Goal: Task Accomplishment & Management: Use online tool/utility

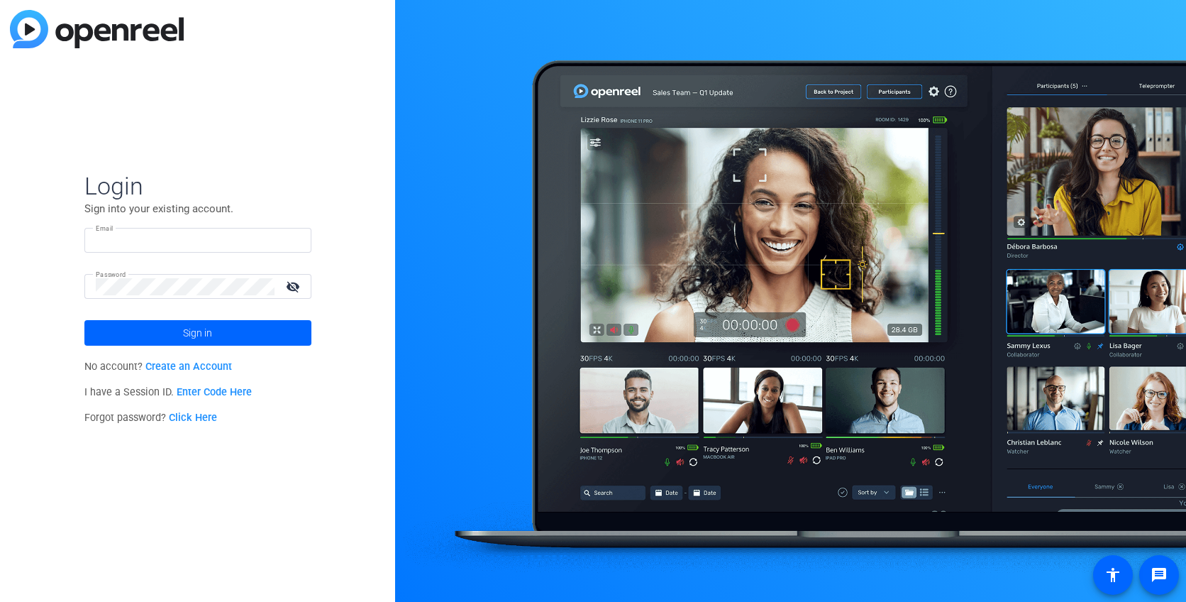
type input "[PERSON_NAME][EMAIL_ADDRESS][DOMAIN_NAME]"
drag, startPoint x: 0, startPoint y: 0, endPoint x: 248, endPoint y: 331, distance: 413.4
click at [248, 331] on span at bounding box center [197, 333] width 227 height 34
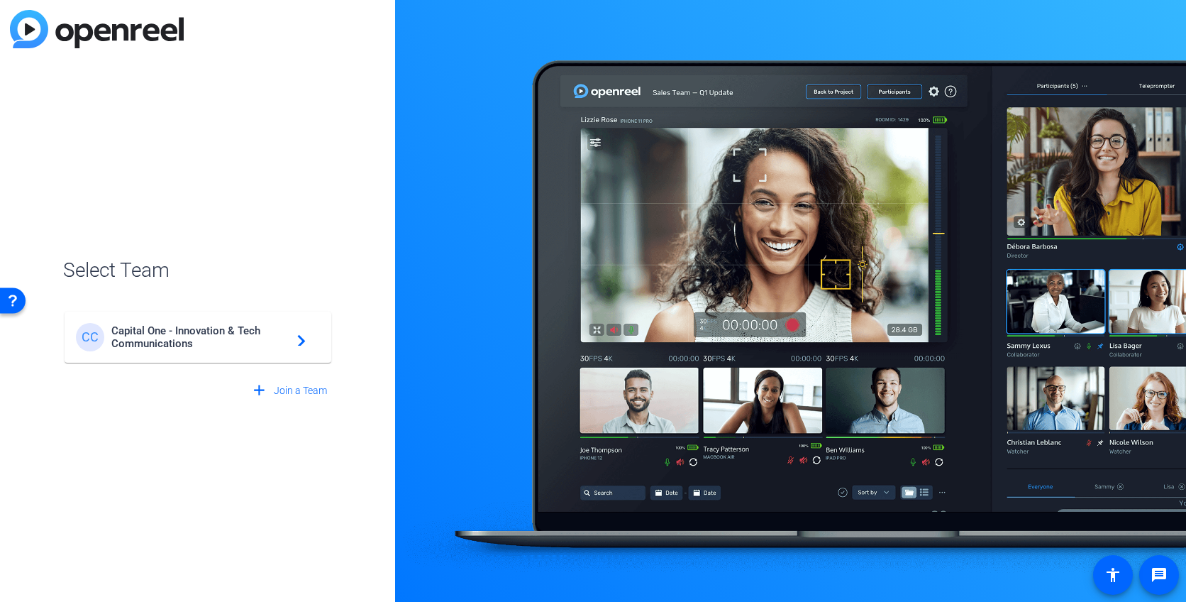
click at [248, 331] on span "Capital One - Innovation & Tech Communications" at bounding box center [199, 337] width 177 height 26
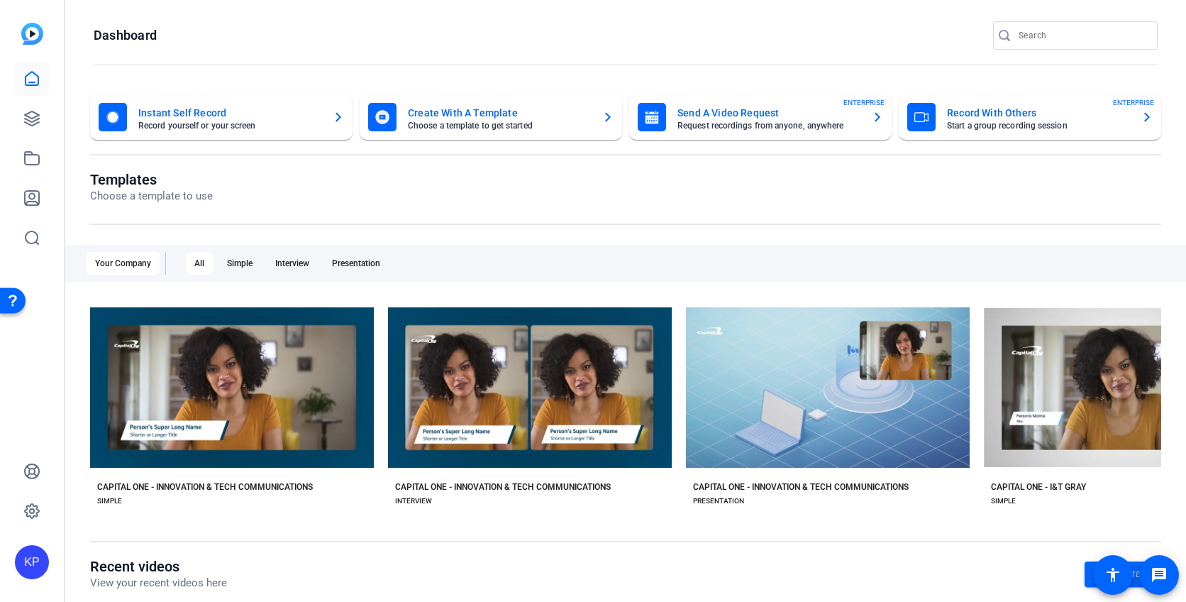
click at [996, 120] on mat-card-title "Record With Others" at bounding box center [1038, 112] width 183 height 17
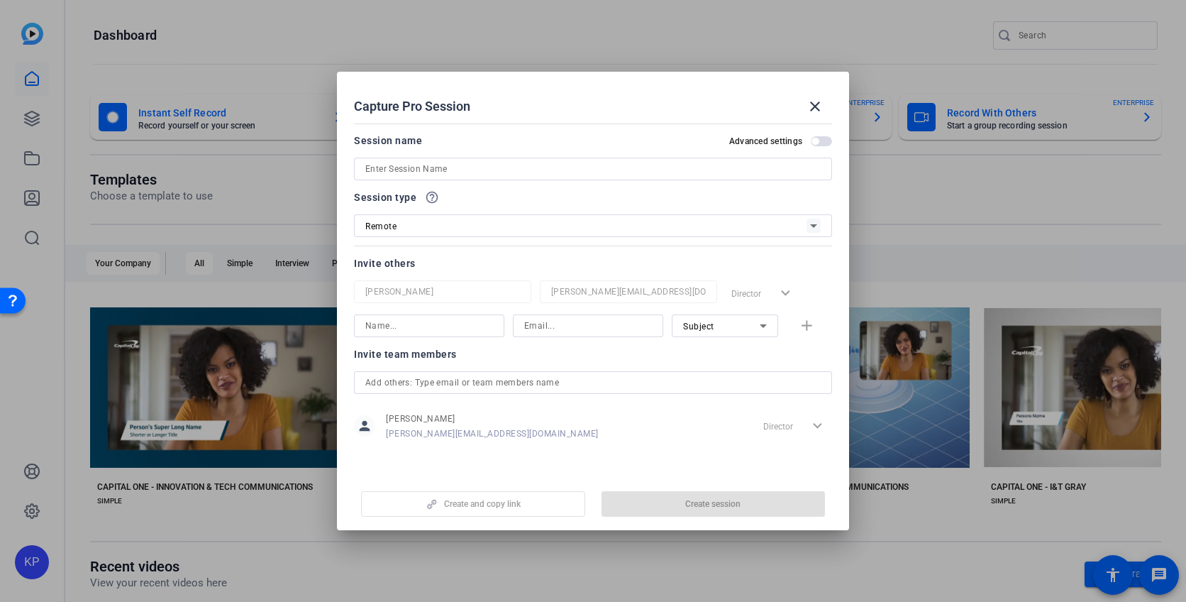
click at [990, 174] on div at bounding box center [593, 301] width 1186 height 602
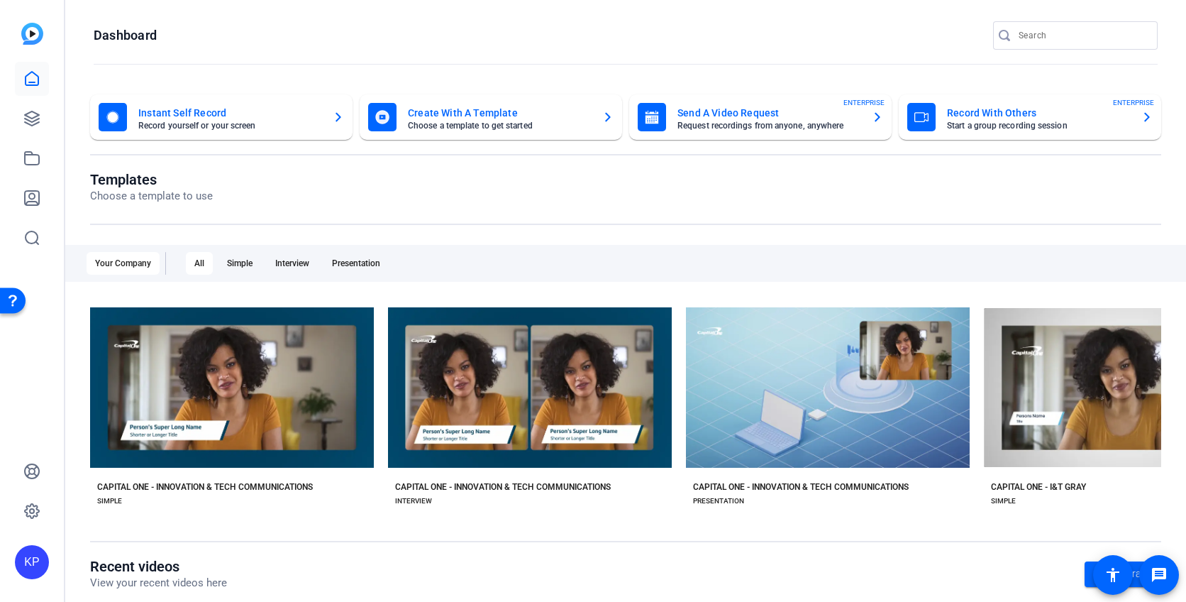
click at [970, 118] on mat-card-title "Record With Others" at bounding box center [1038, 112] width 183 height 17
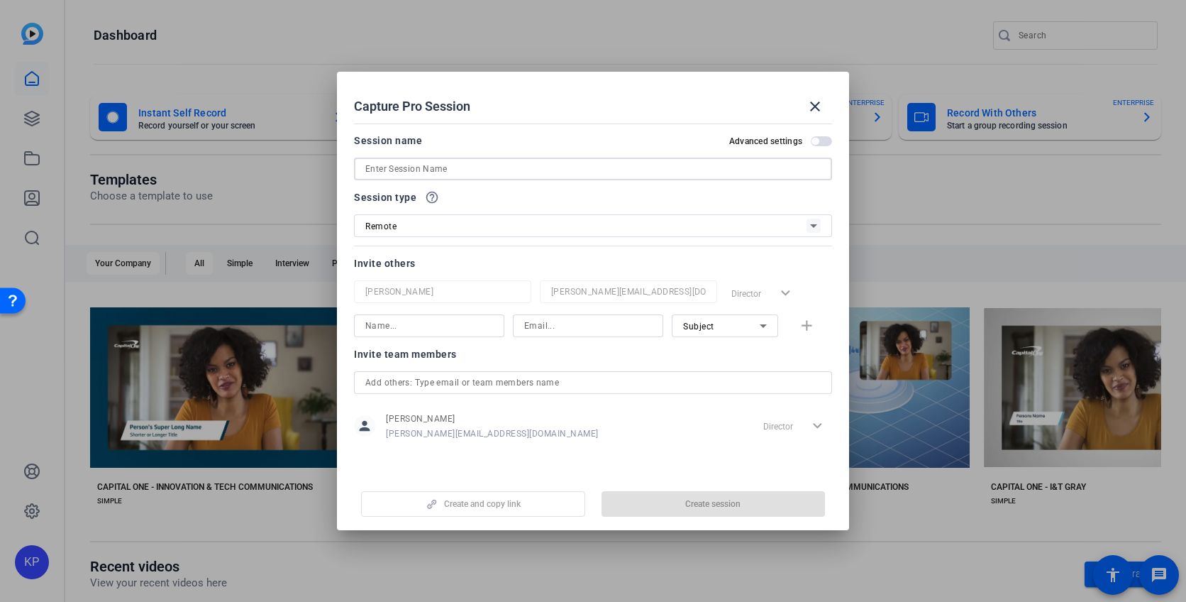
click at [736, 170] on input at bounding box center [592, 168] width 455 height 17
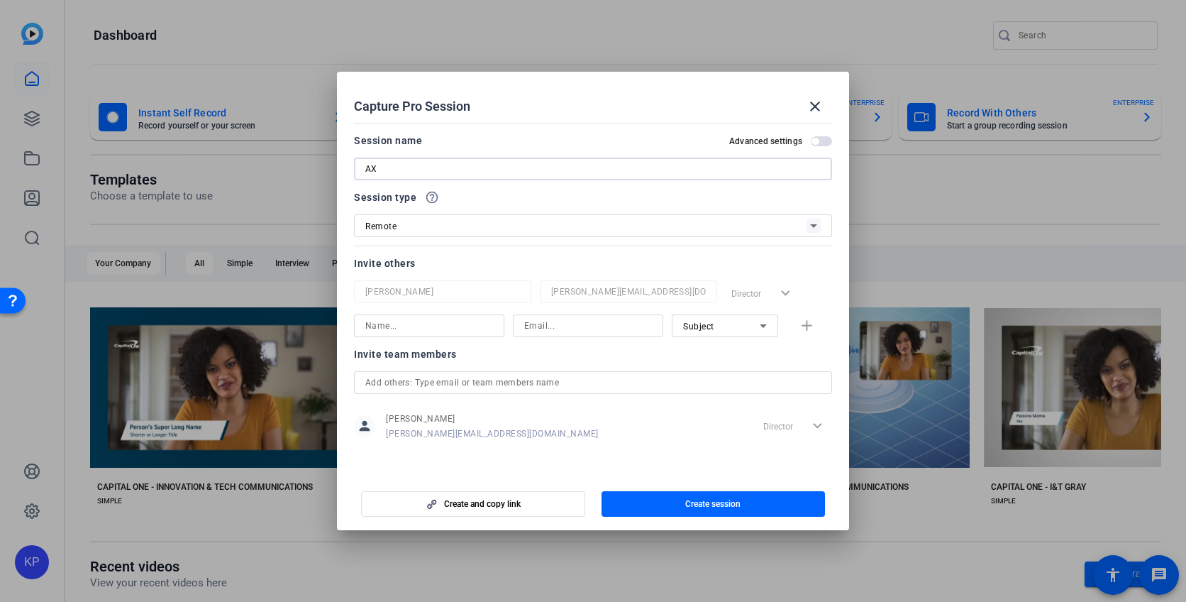
type input "A"
type input "2025 [PERSON_NAME] [DATE]"
click at [666, 232] on div "Remote" at bounding box center [585, 226] width 441 height 18
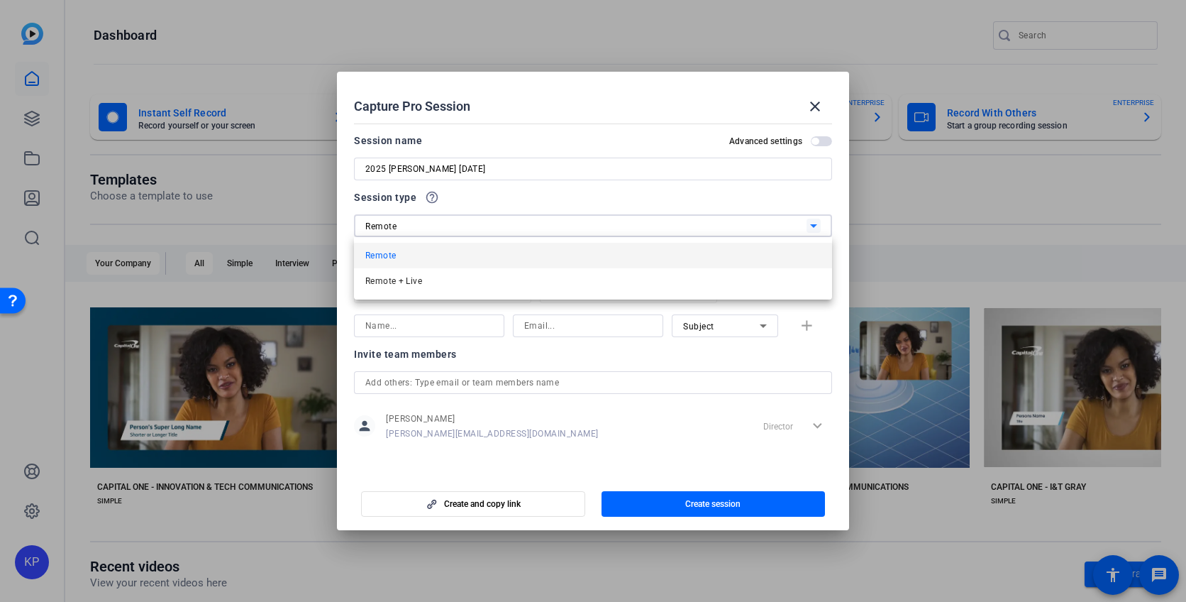
click at [666, 232] on div at bounding box center [593, 301] width 1186 height 602
click at [1033, 252] on div at bounding box center [593, 301] width 1186 height 602
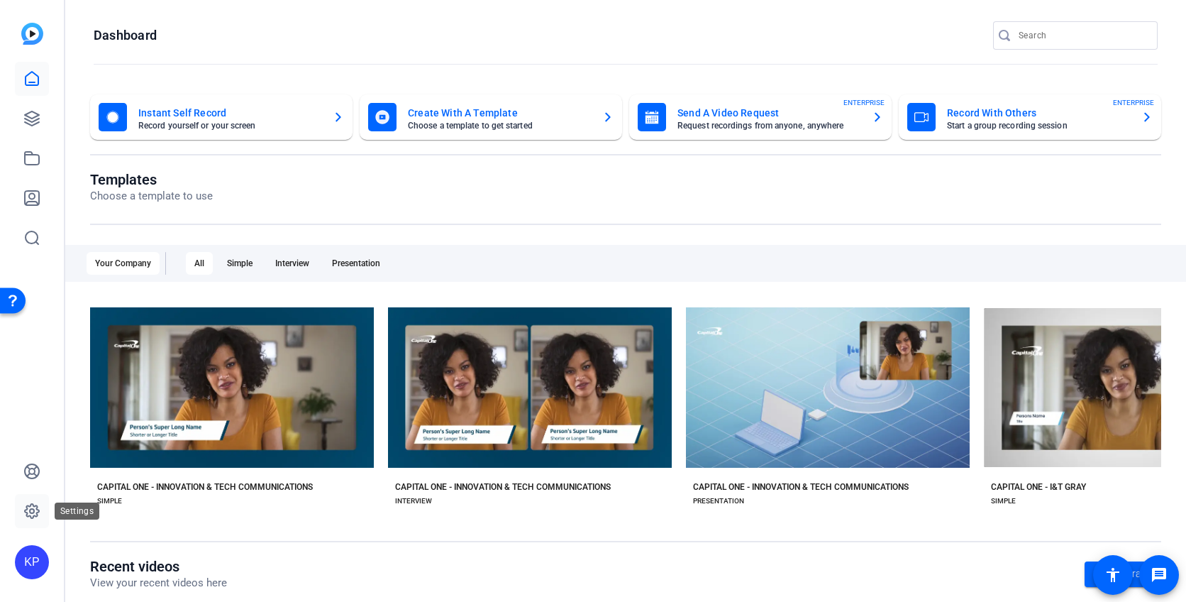
click at [37, 515] on icon at bounding box center [32, 511] width 14 height 14
click at [36, 466] on icon at bounding box center [32, 471] width 14 height 14
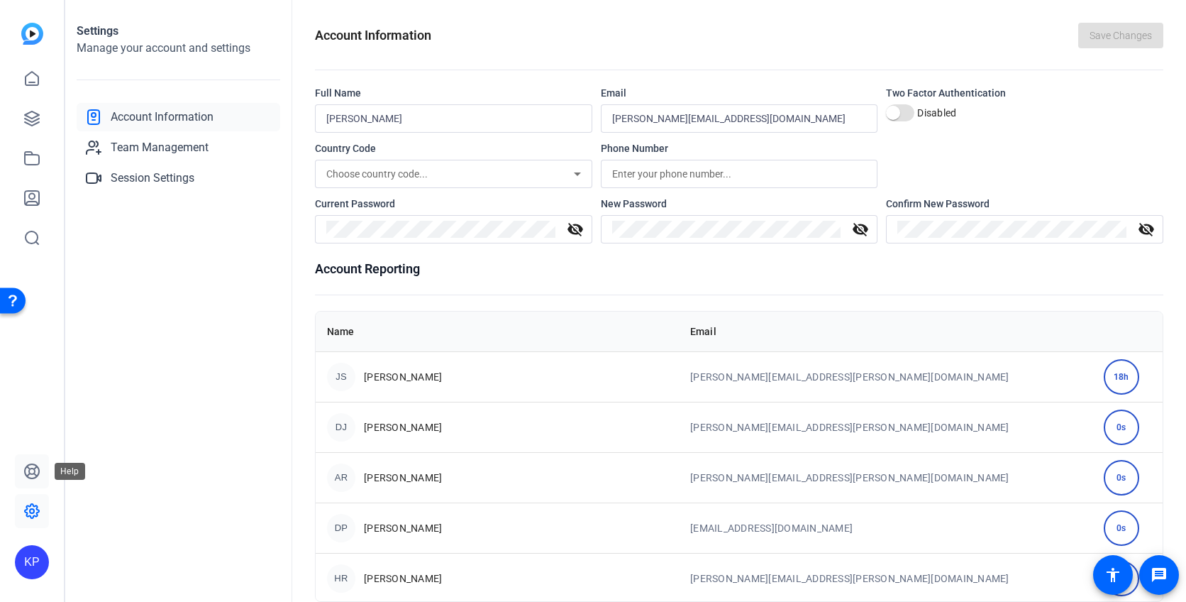
click at [32, 471] on icon at bounding box center [31, 470] width 17 height 17
click at [35, 78] on icon at bounding box center [31, 78] width 17 height 17
